Goal: Task Accomplishment & Management: Manage account settings

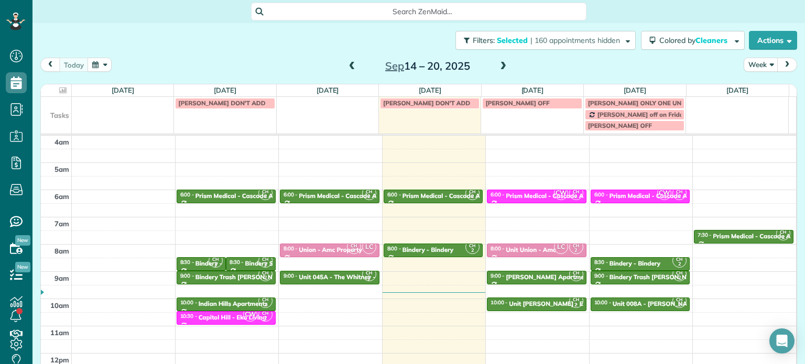
scroll to position [82, 0]
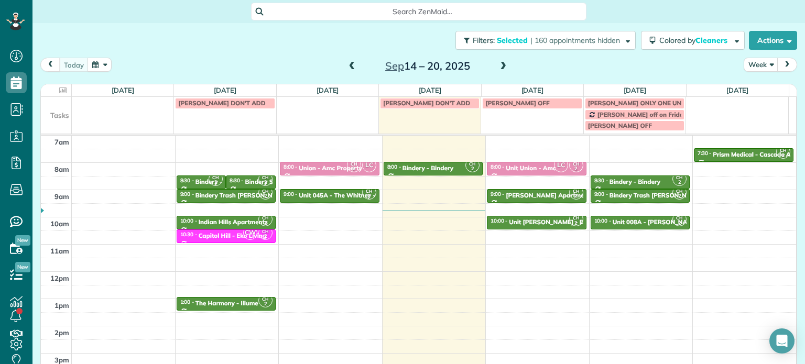
click at [497, 66] on span at bounding box center [503, 66] width 12 height 9
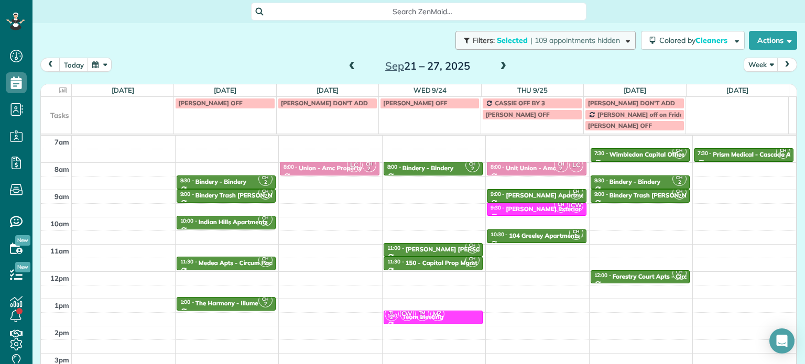
click at [553, 36] on span "| 109 appointments hidden" at bounding box center [575, 40] width 90 height 9
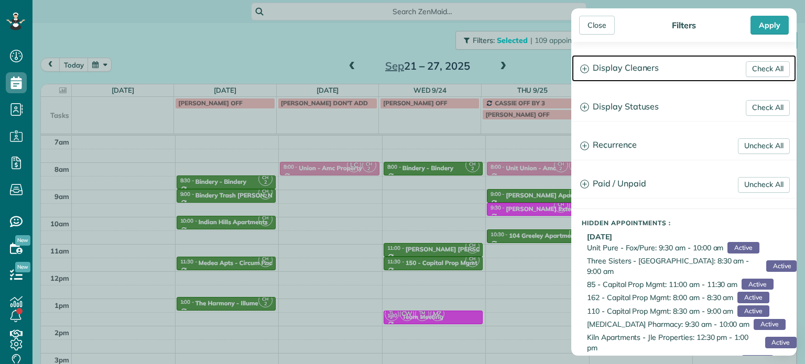
click at [600, 71] on h3 "Display Cleaners" at bounding box center [683, 68] width 224 height 27
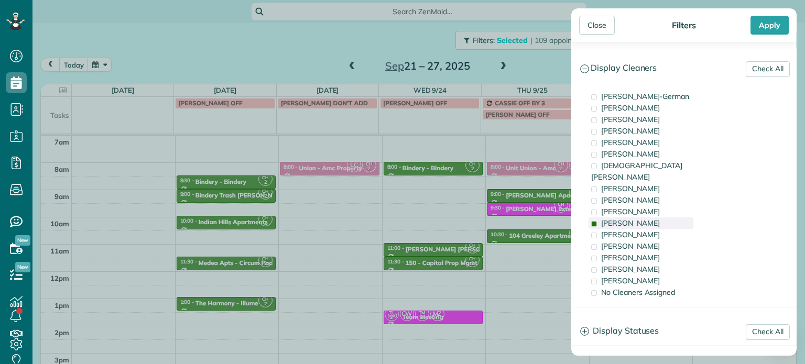
click at [643, 217] on div "[PERSON_NAME]" at bounding box center [640, 223] width 105 height 12
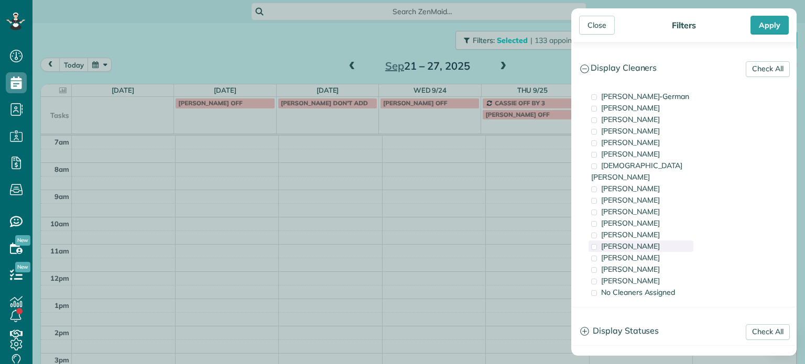
click at [646, 240] on div "[PERSON_NAME]" at bounding box center [640, 246] width 105 height 12
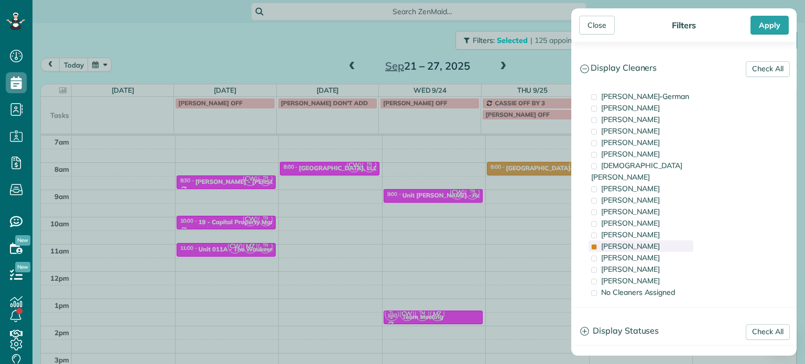
click at [646, 240] on div "[PERSON_NAME]" at bounding box center [640, 246] width 105 height 12
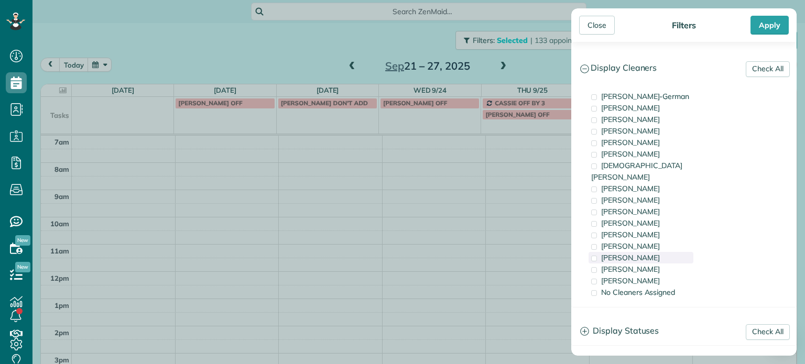
click at [644, 253] on span "[PERSON_NAME]" at bounding box center [630, 257] width 59 height 9
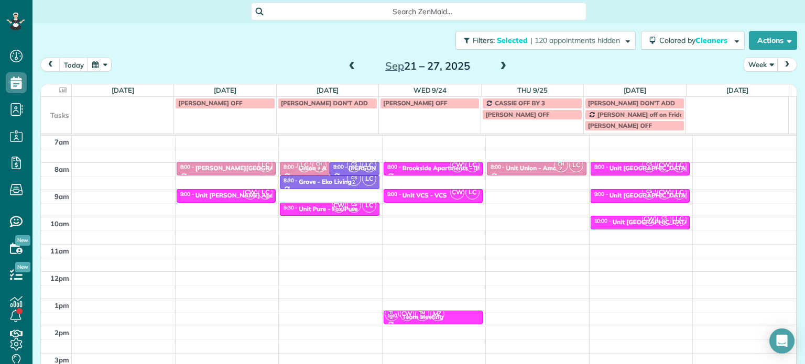
click at [460, 209] on div "Close Filters Apply Check All Display Cleaners [PERSON_NAME]-German [PERSON_NAM…" at bounding box center [402, 182] width 805 height 364
click at [431, 196] on div "Unit VCS - VCS" at bounding box center [424, 195] width 45 height 7
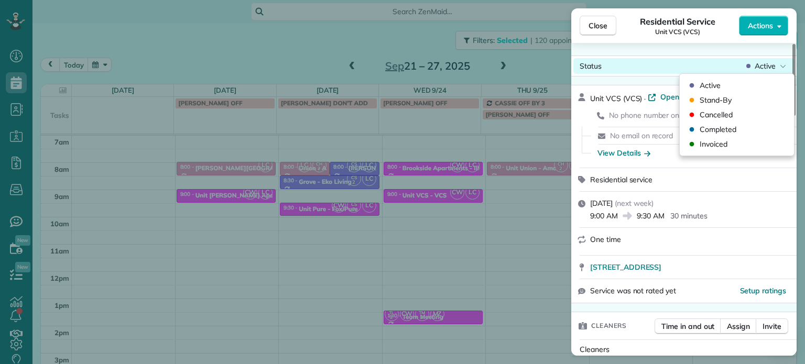
click at [779, 67] on icon at bounding box center [782, 66] width 6 height 10
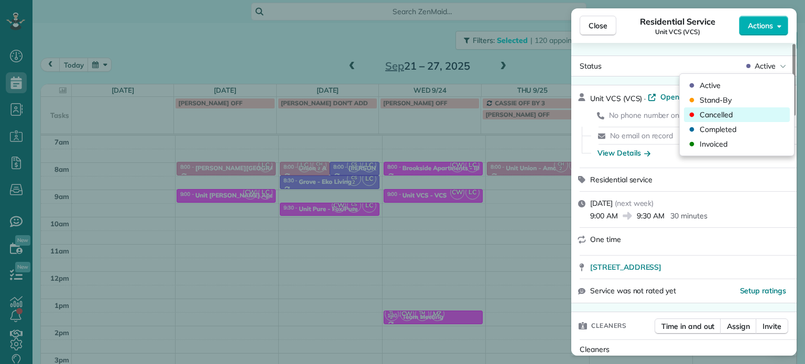
click at [752, 119] on div "Cancelled" at bounding box center [737, 114] width 106 height 15
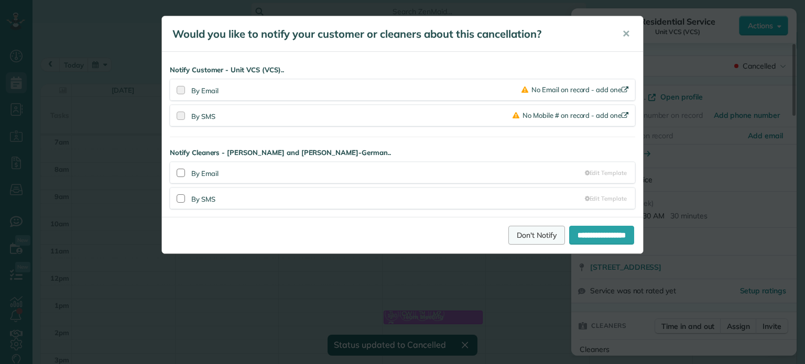
click at [528, 235] on link "Don't Notify" at bounding box center [536, 235] width 57 height 19
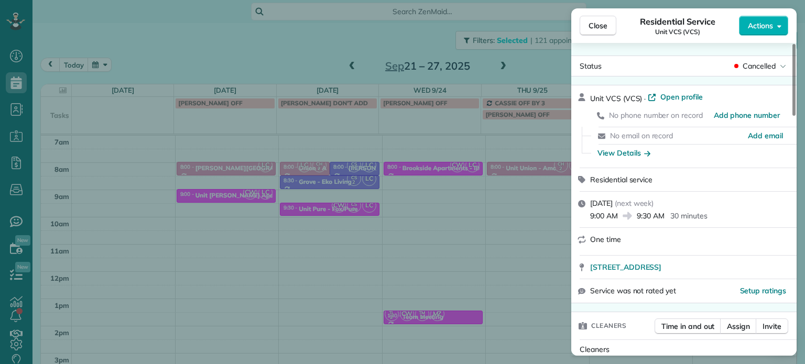
click at [285, 40] on div "Close Residential Service Unit VCS (VCS) Actions Status Cancelled Unit VCS (VCS…" at bounding box center [402, 182] width 805 height 364
